Goal: Browse casually: Explore the website without a specific task or goal

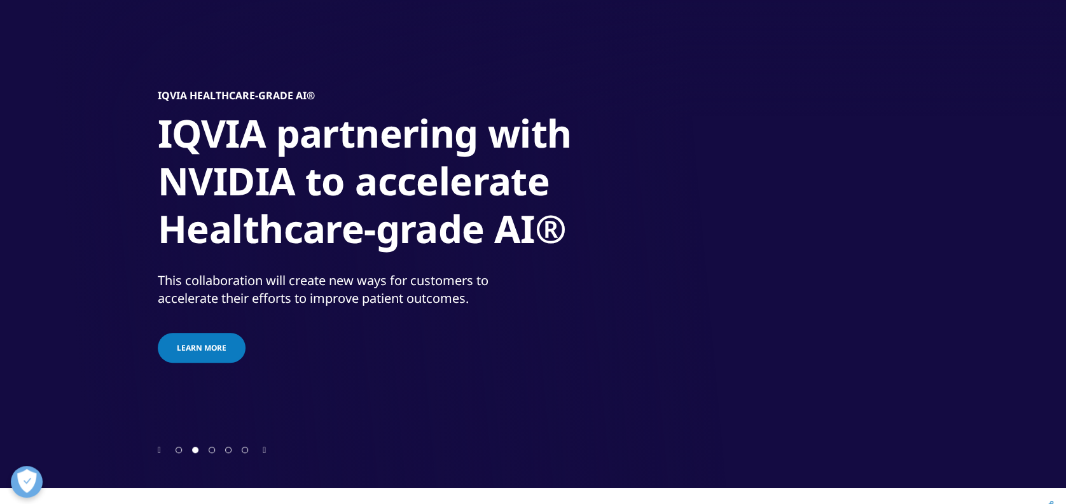
click at [209, 450] on span "Go to slide 3" at bounding box center [212, 449] width 6 height 6
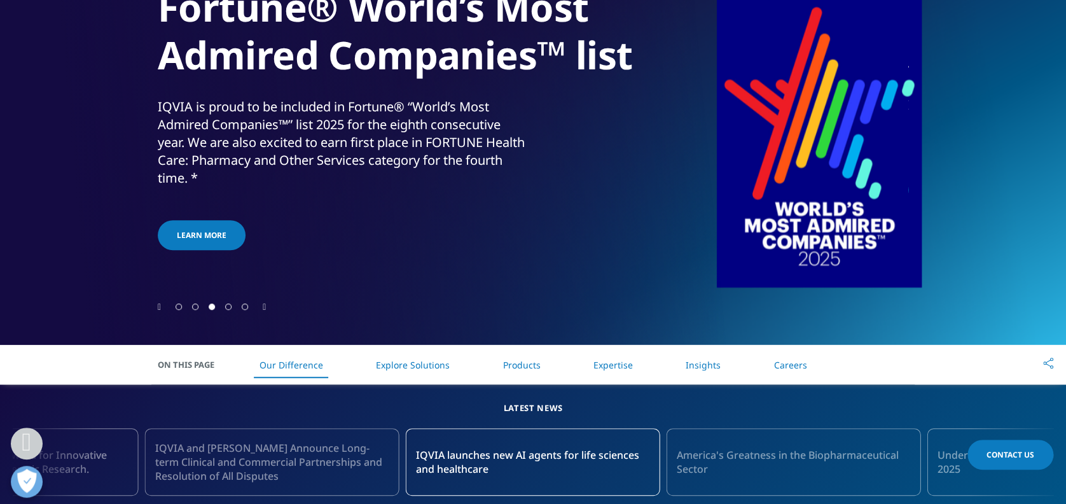
scroll to position [254, 0]
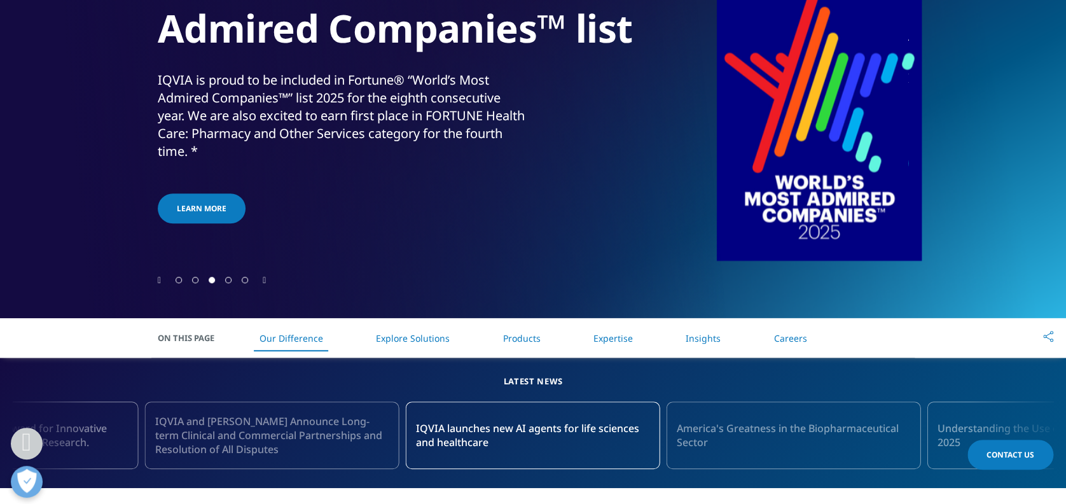
click at [229, 279] on span "Go to slide 4" at bounding box center [228, 280] width 6 height 6
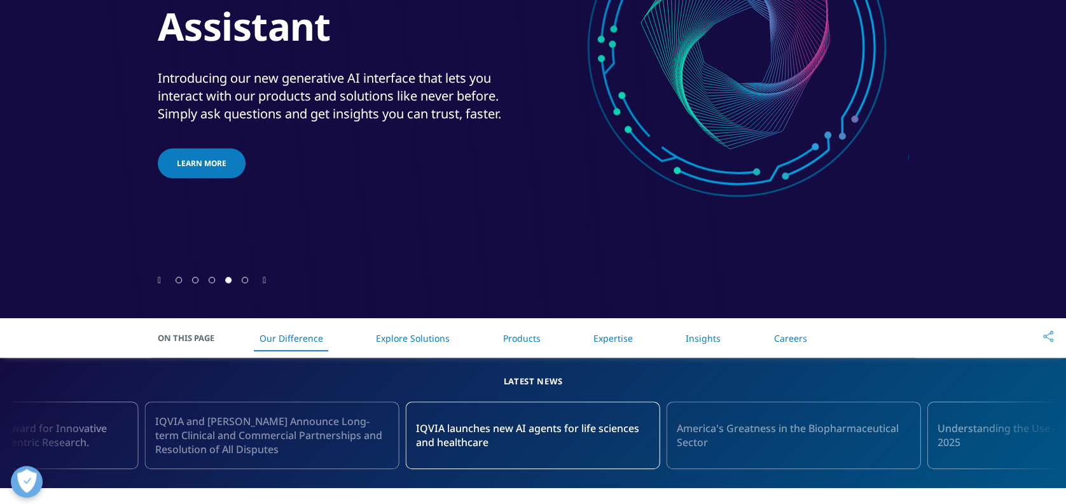
scroll to position [85, 0]
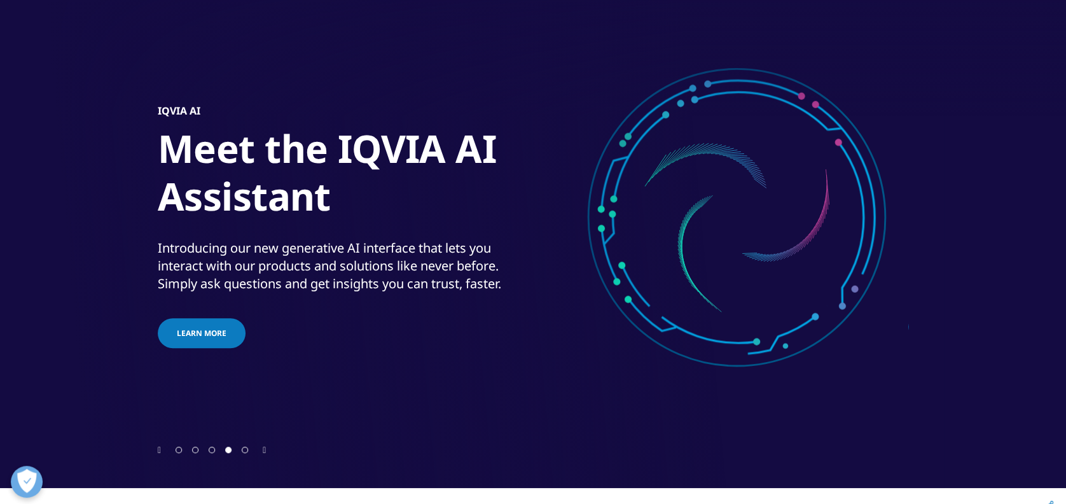
click at [244, 450] on span "Go to slide 5" at bounding box center [245, 449] width 6 height 6
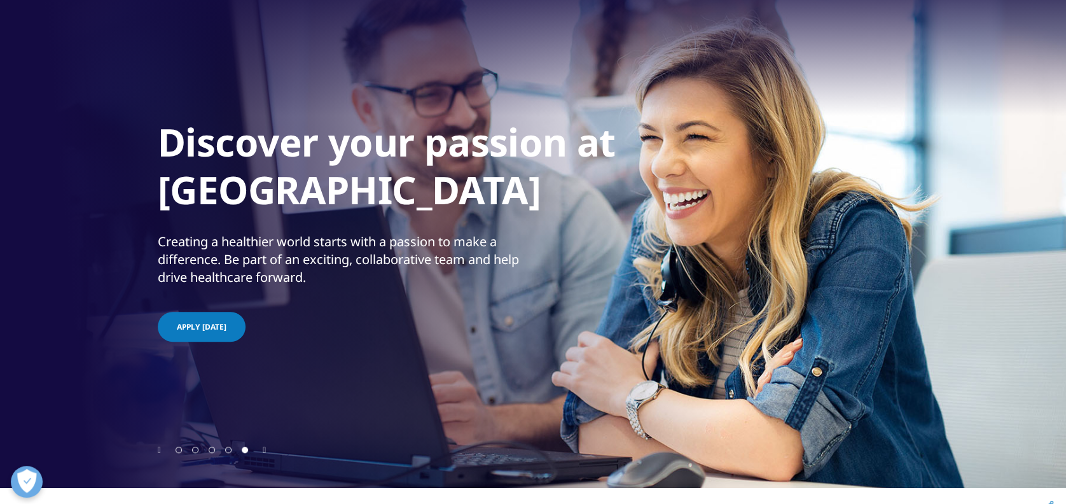
click at [231, 452] on div at bounding box center [211, 449] width 83 height 12
click at [226, 449] on span "Go to slide 4" at bounding box center [228, 449] width 6 height 6
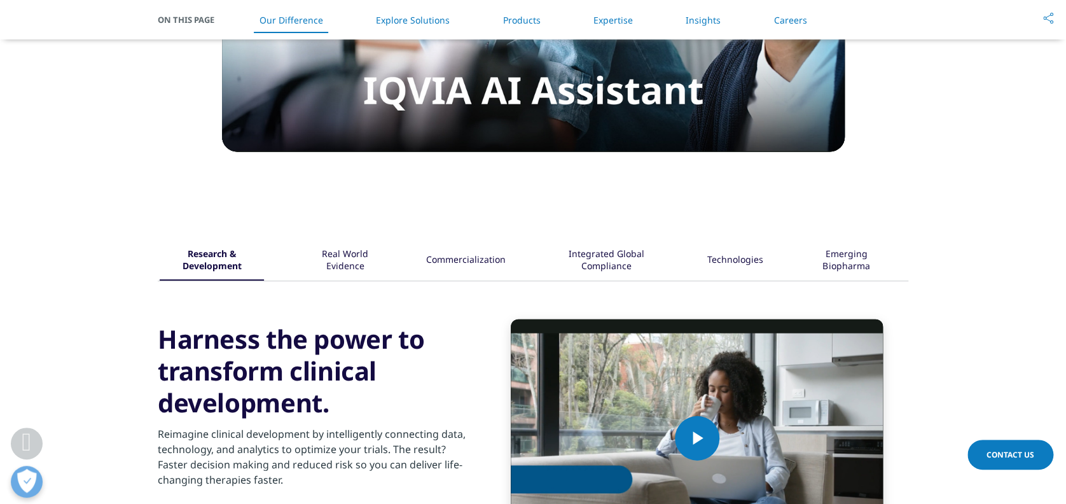
scroll to position [1441, 0]
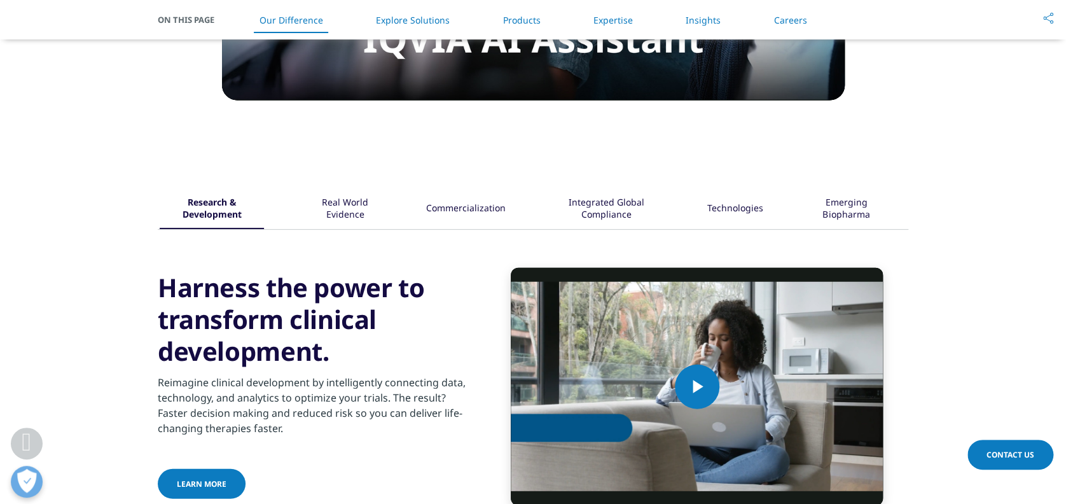
drag, startPoint x: 343, startPoint y: 215, endPoint x: 356, endPoint y: 214, distance: 13.4
click at [343, 216] on div "Real World Evidence" at bounding box center [345, 209] width 82 height 39
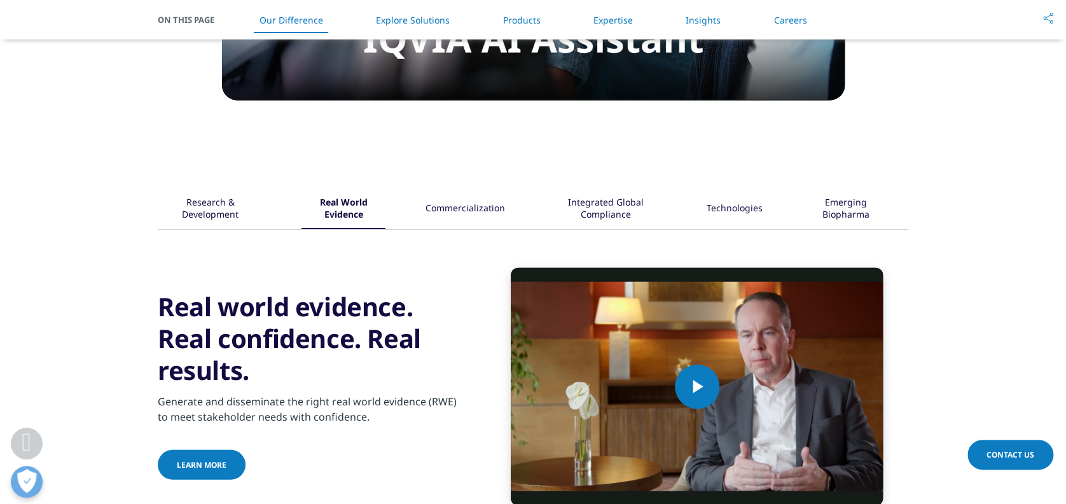
click at [445, 202] on div "Commercialization" at bounding box center [464, 209] width 79 height 39
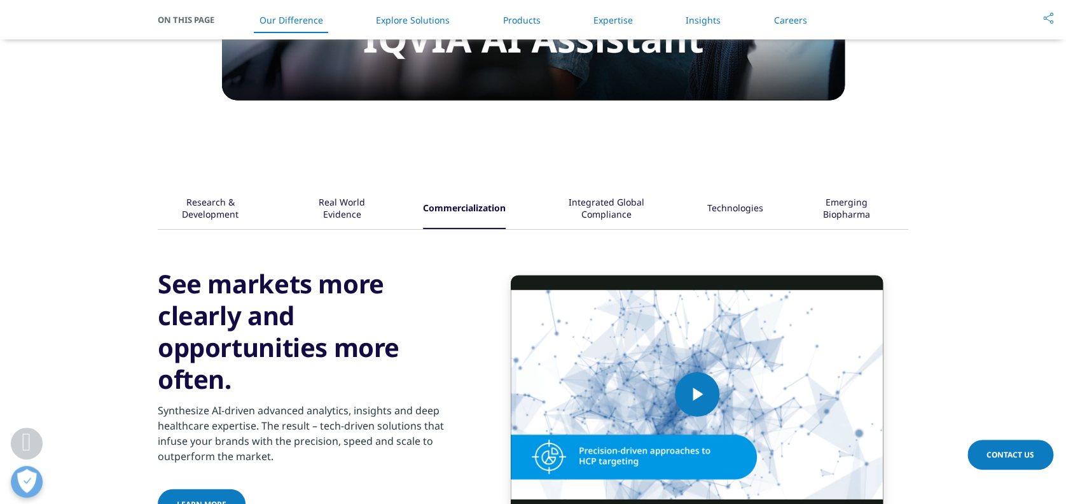
click at [550, 202] on div "Integrated Global Compliance" at bounding box center [606, 209] width 121 height 39
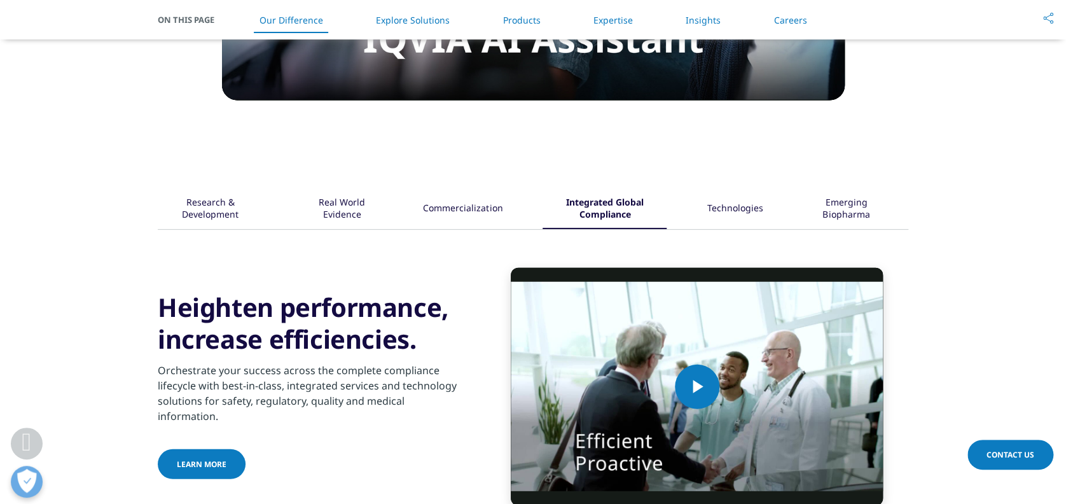
click at [728, 213] on div "Technologies" at bounding box center [734, 209] width 56 height 39
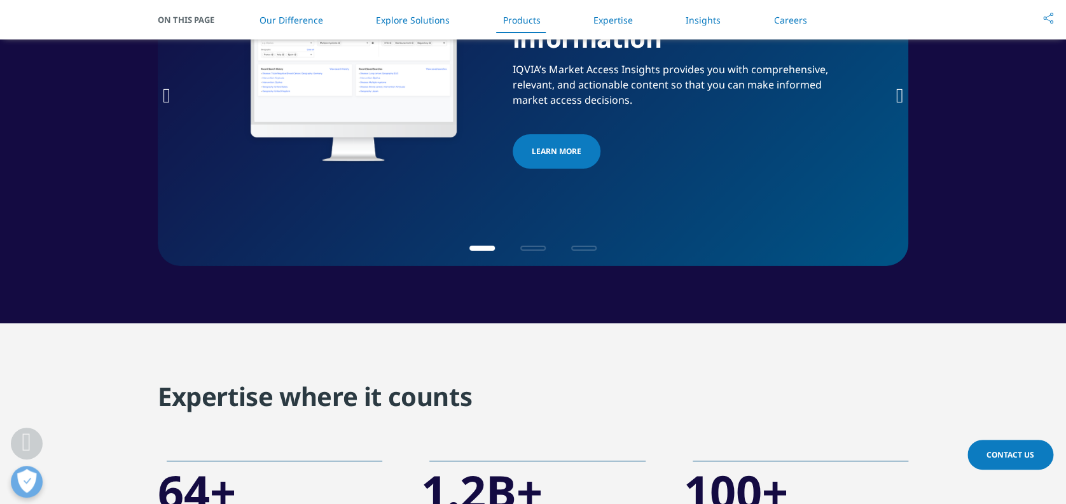
scroll to position [1865, 0]
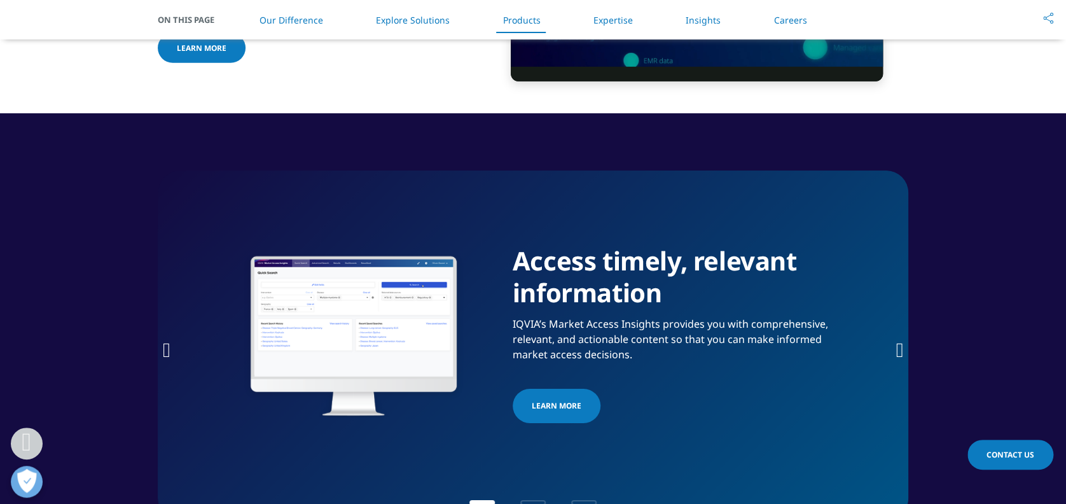
click at [897, 347] on icon "Next slide" at bounding box center [899, 350] width 8 height 20
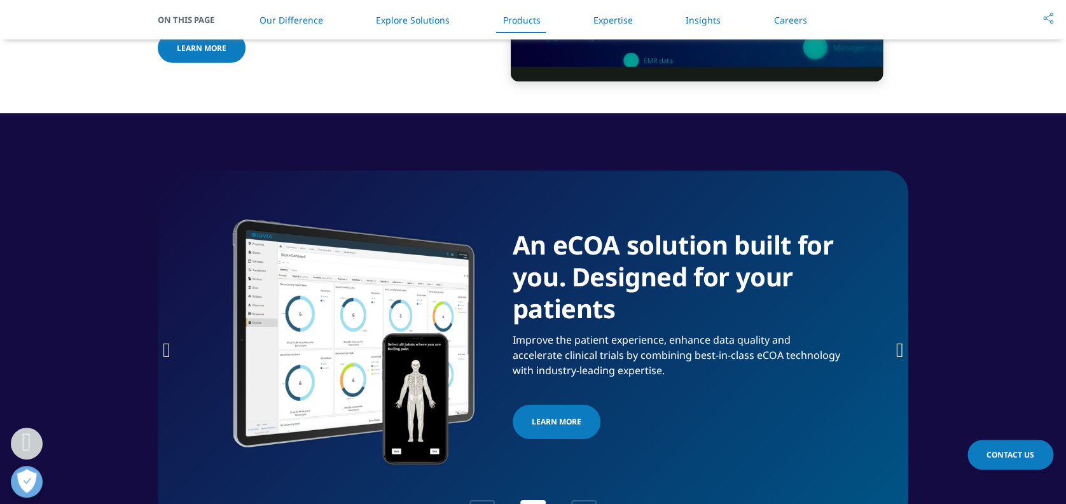
click at [897, 347] on icon "Next slide" at bounding box center [899, 350] width 8 height 20
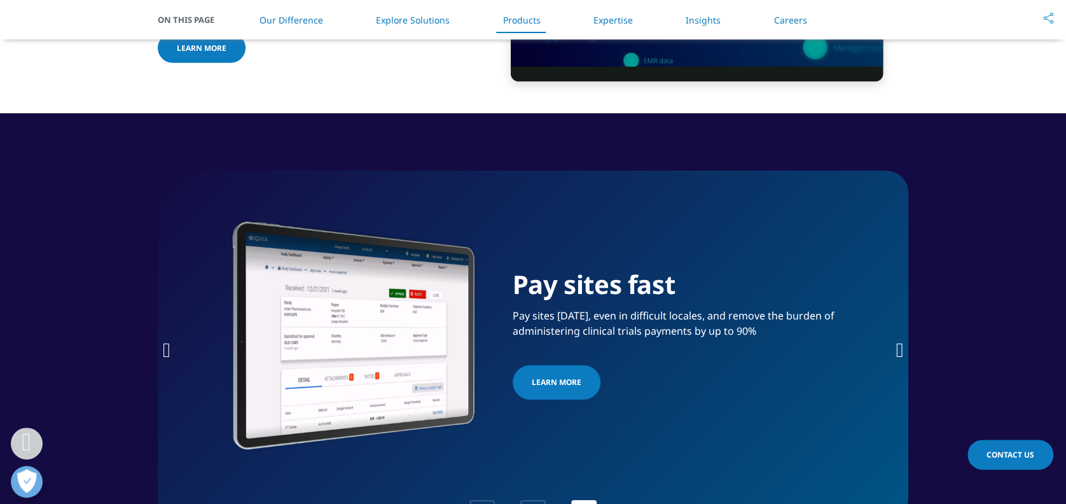
click at [897, 347] on icon "Next slide" at bounding box center [899, 350] width 8 height 20
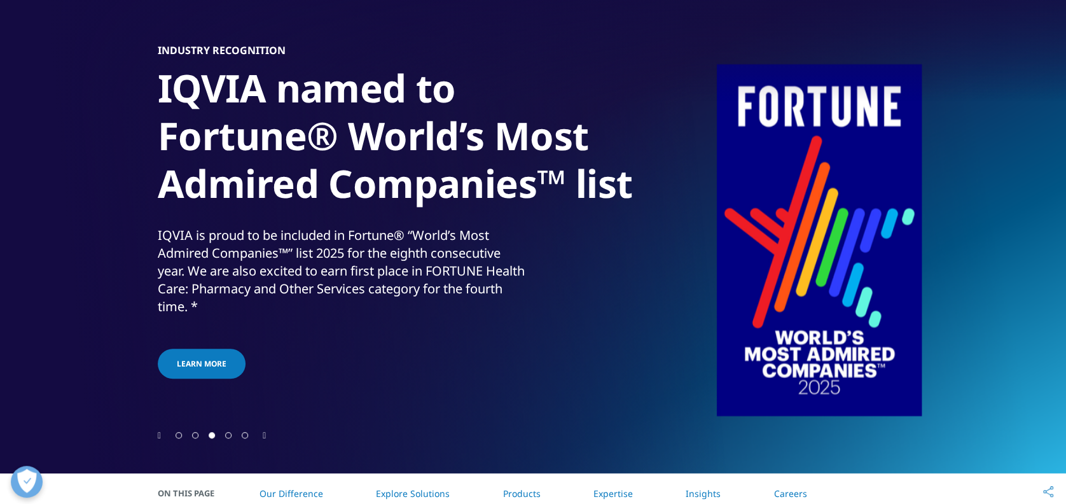
scroll to position [169, 0]
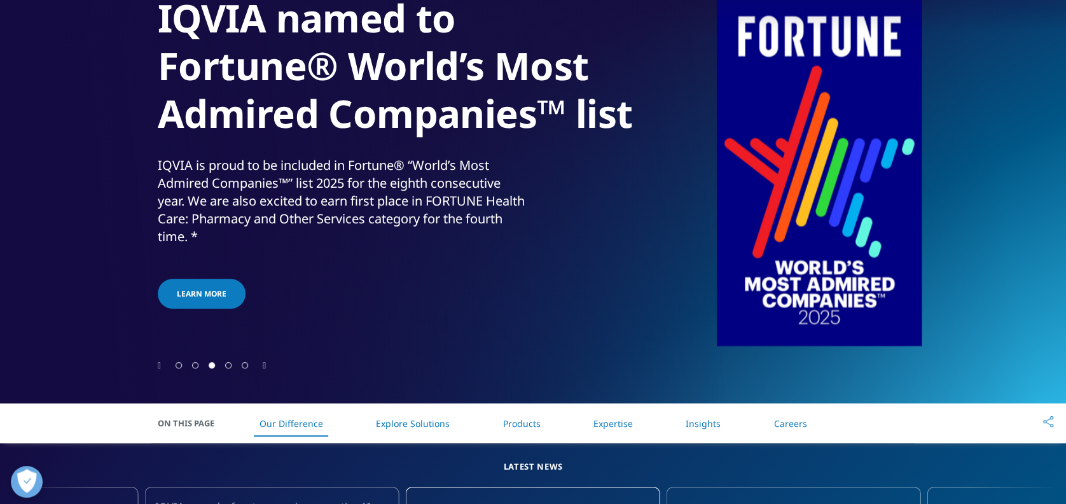
click at [169, 362] on div at bounding box center [533, 365] width 750 height 12
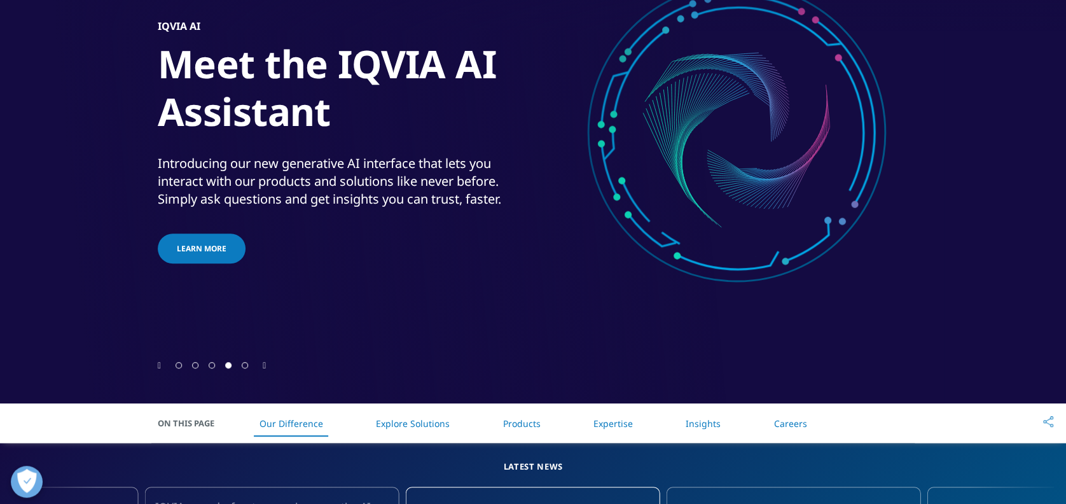
click at [182, 362] on span "Go to slide 1" at bounding box center [179, 365] width 6 height 6
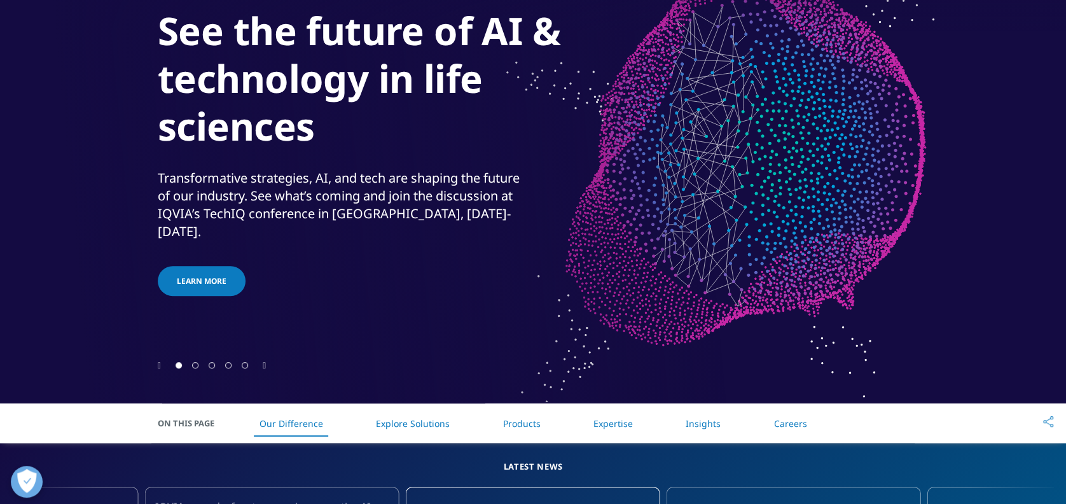
click at [195, 364] on span "Go to slide 2" at bounding box center [195, 365] width 6 height 6
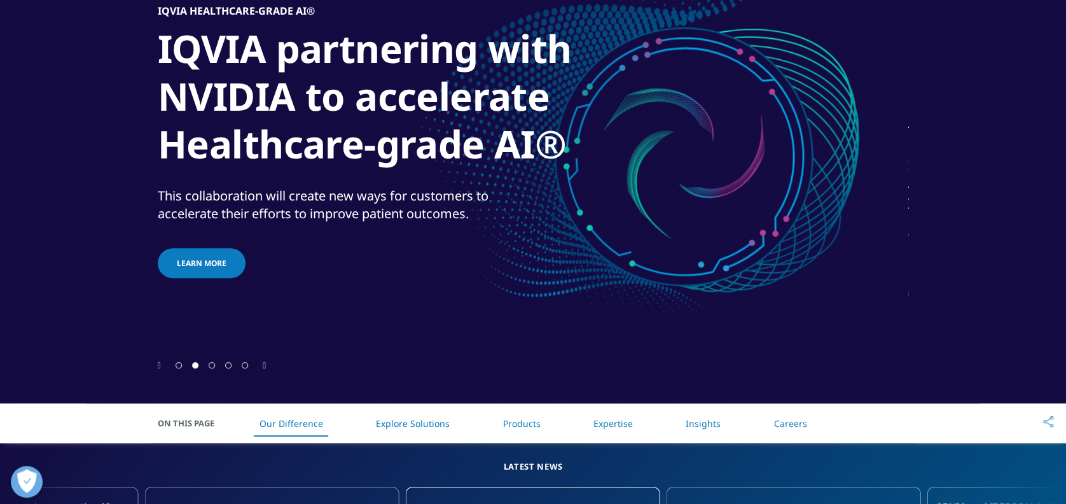
click at [178, 364] on span "Go to slide 1" at bounding box center [179, 365] width 6 height 6
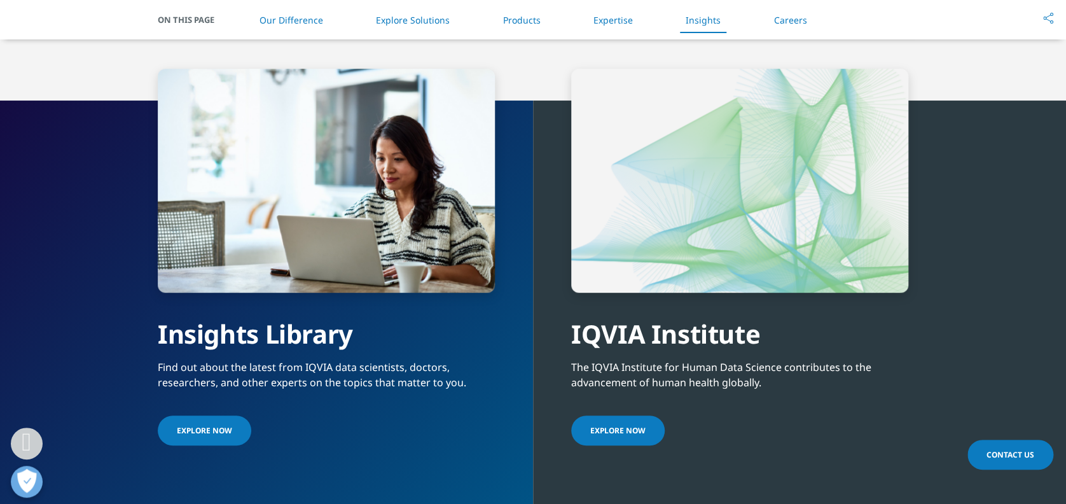
scroll to position [2883, 0]
